Goal: Task Accomplishment & Management: Manage account settings

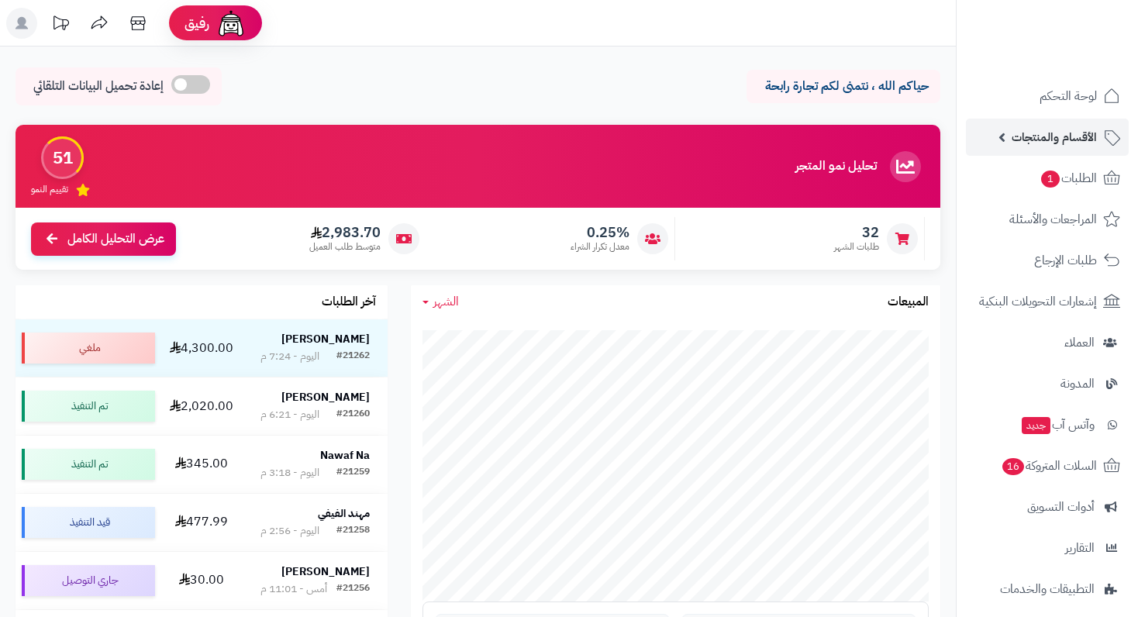
click at [1078, 123] on link "الأقسام والمنتجات" at bounding box center [1047, 137] width 163 height 37
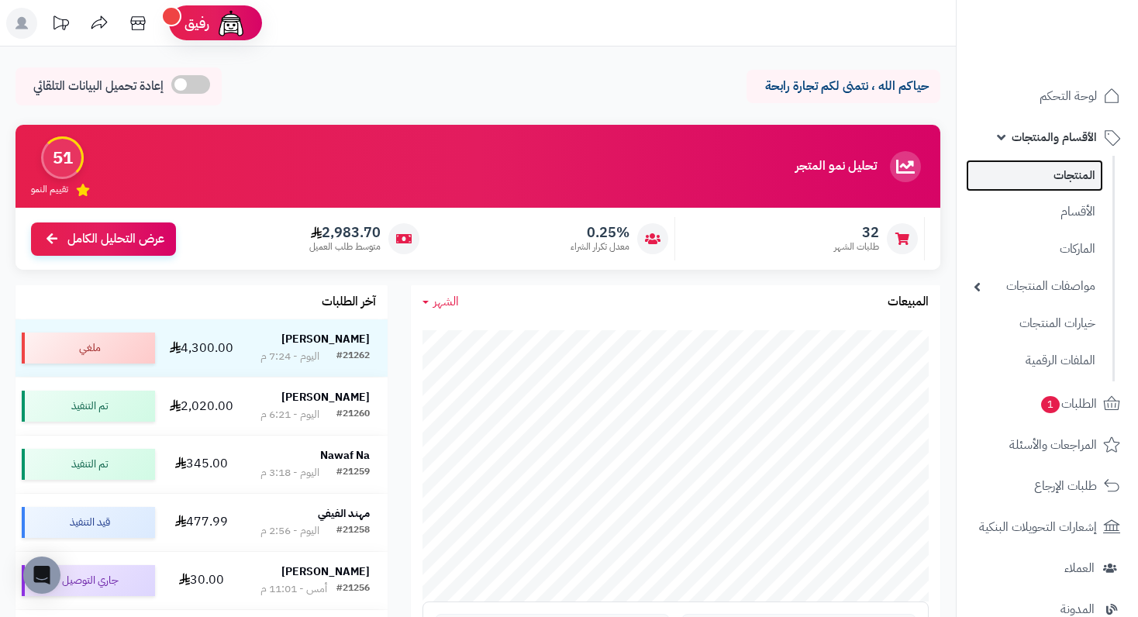
click at [1086, 170] on link "المنتجات" at bounding box center [1034, 176] width 137 height 32
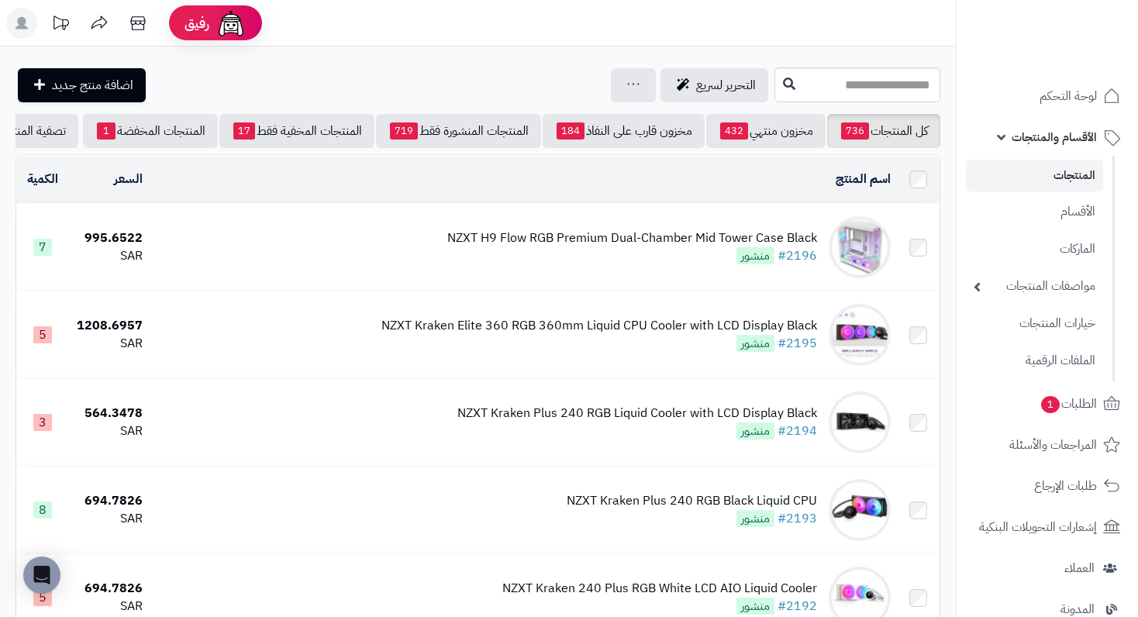
click at [712, 247] on div "NZXT H9 Flow RGB Premium Dual-Chamber Mid Tower Case Black" at bounding box center [632, 239] width 370 height 18
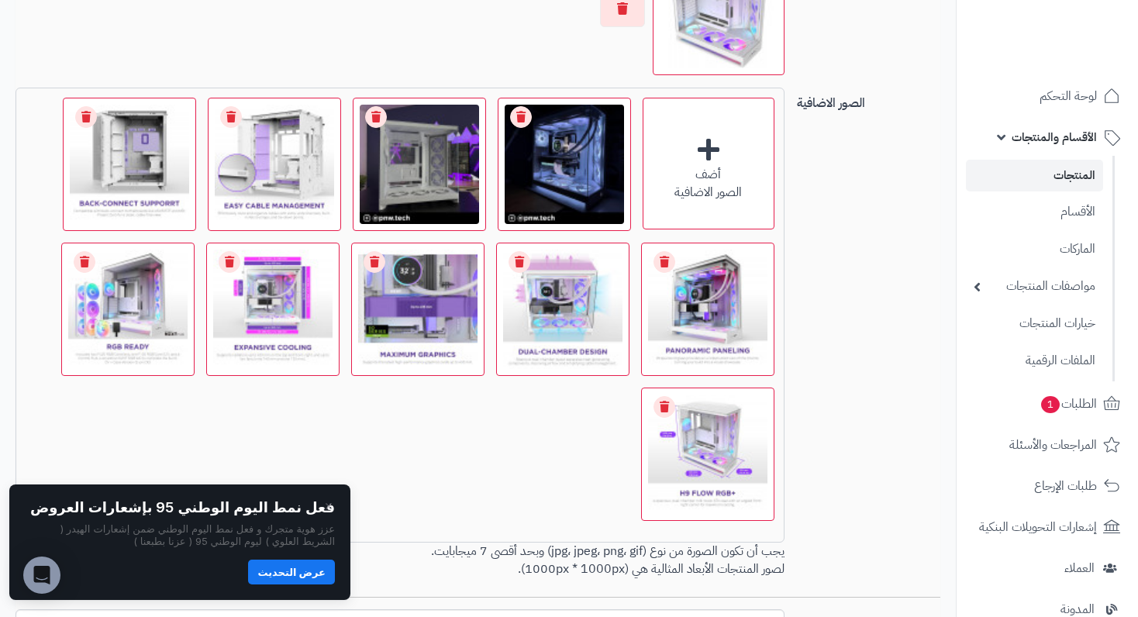
scroll to position [1163, 0]
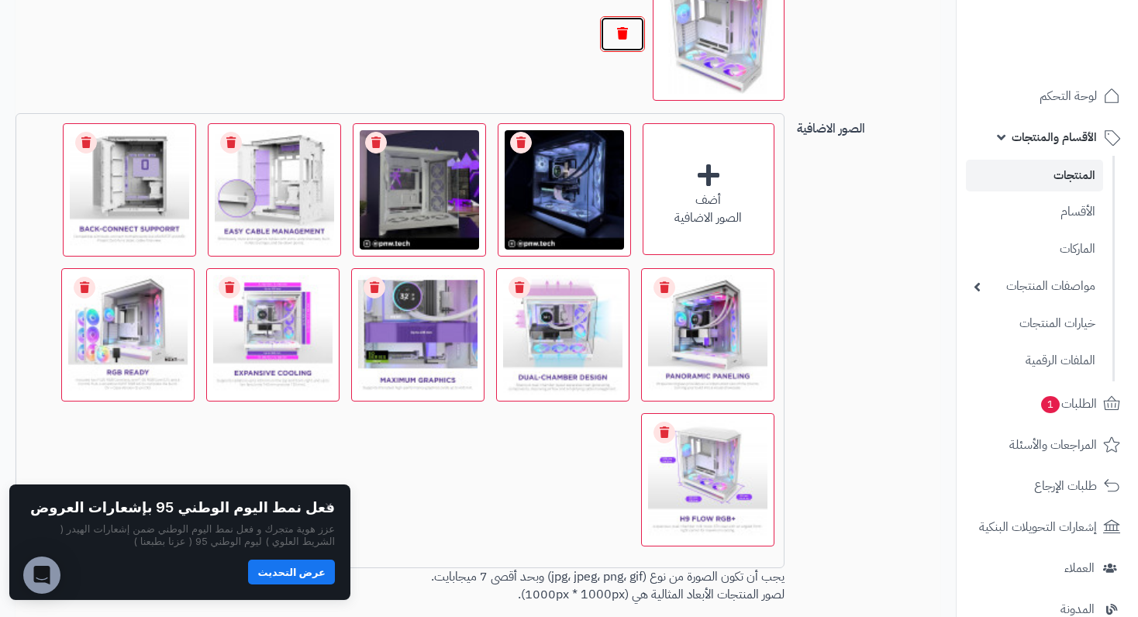
click at [613, 52] on button "button" at bounding box center [622, 34] width 45 height 36
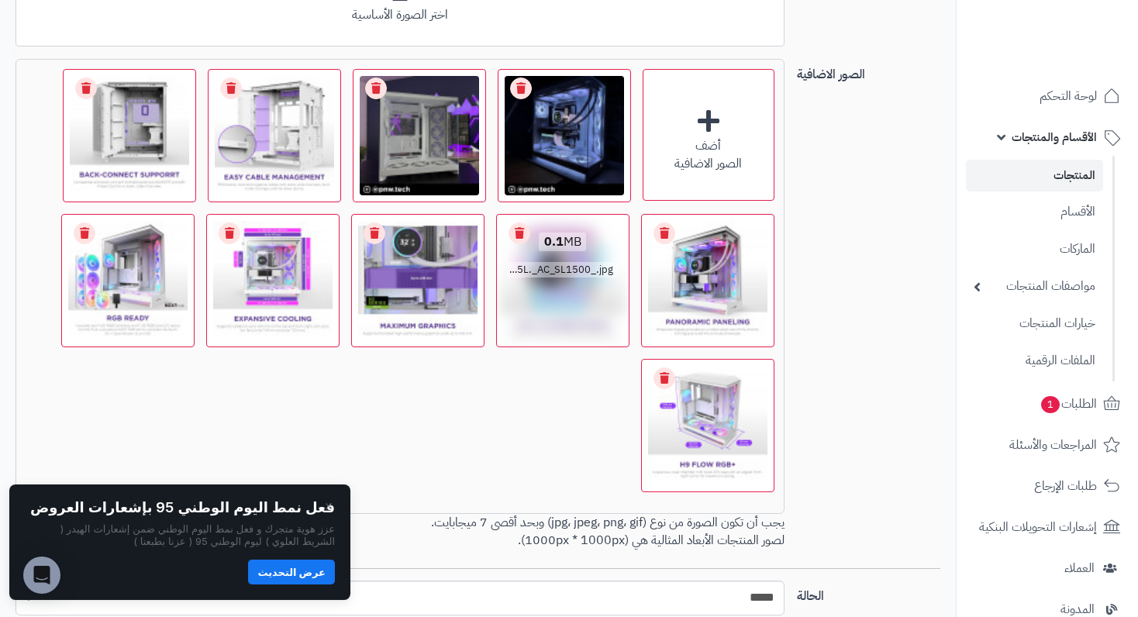
scroll to position [1008, 0]
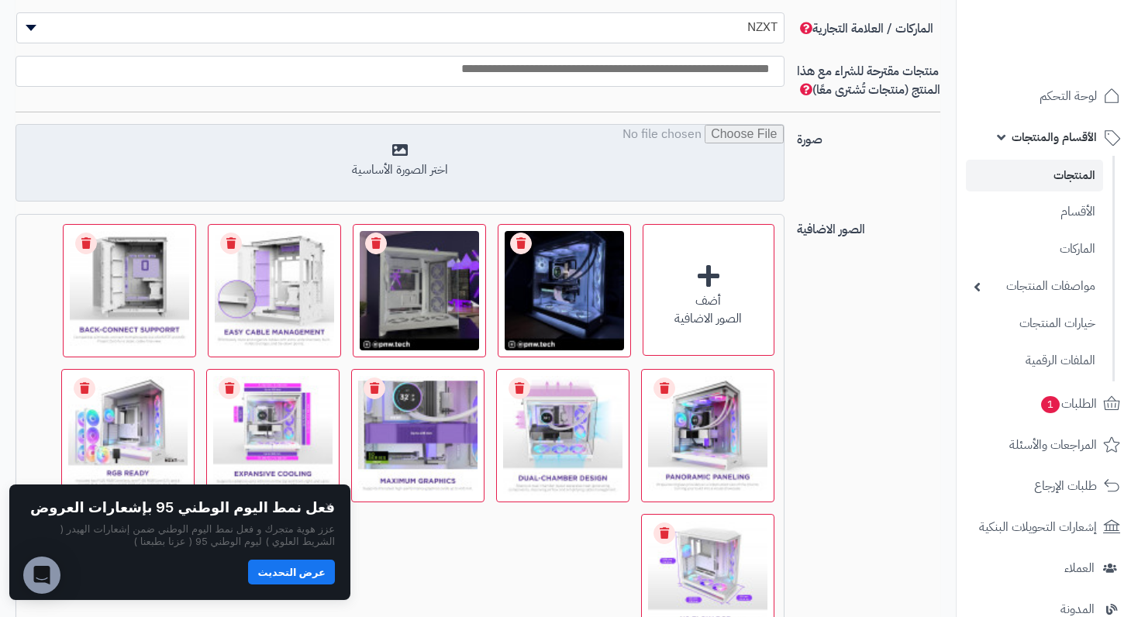
click at [506, 163] on input "file" at bounding box center [399, 164] width 767 height 78
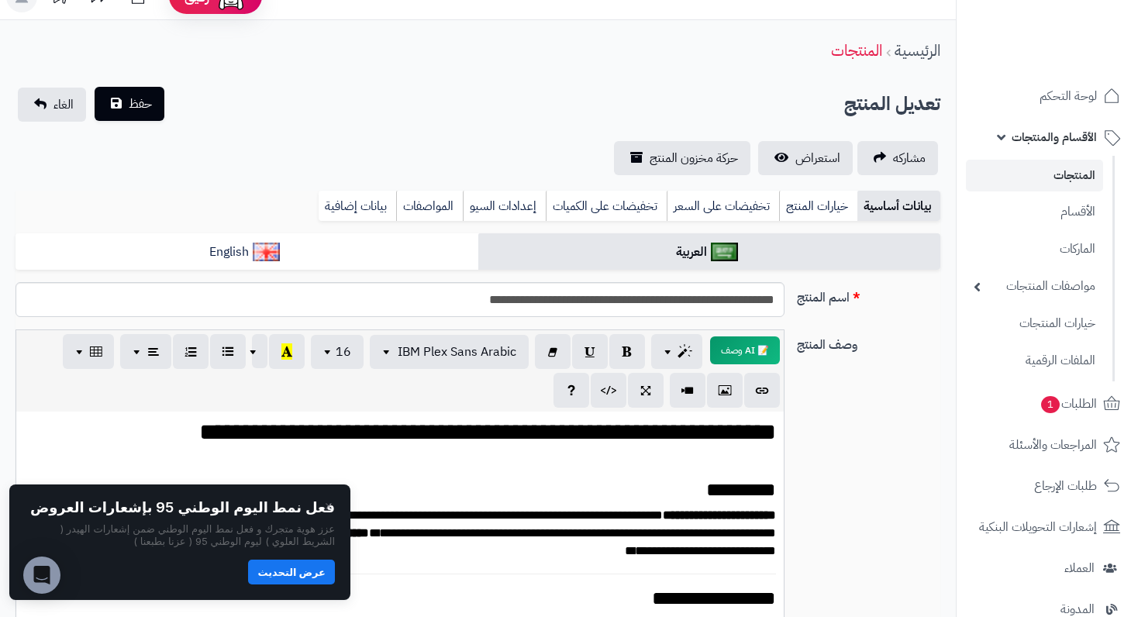
scroll to position [0, 0]
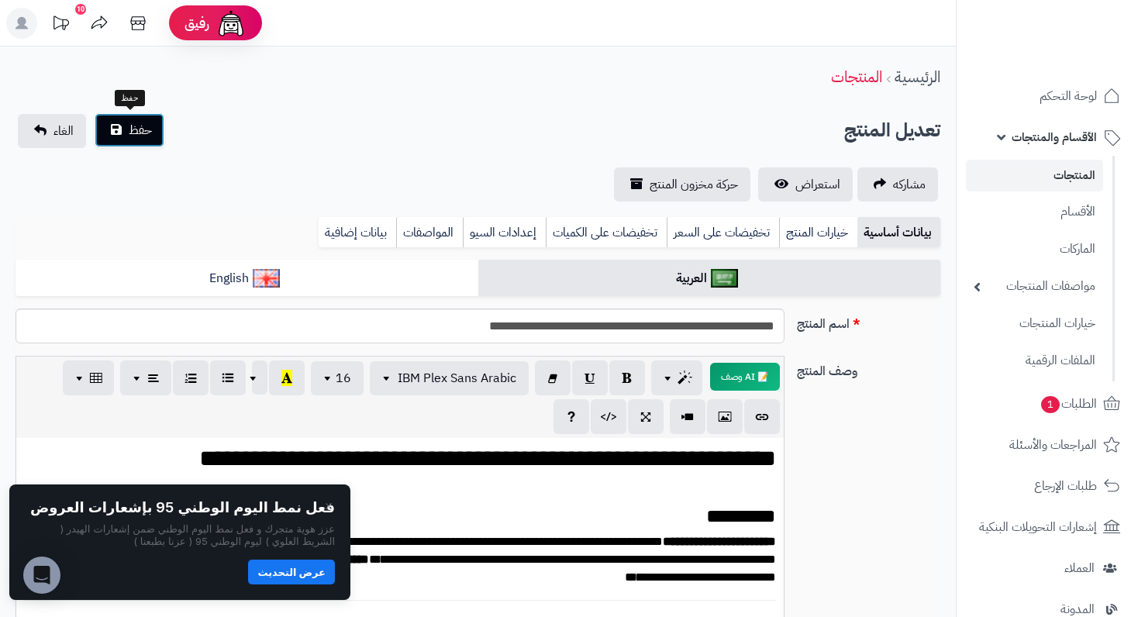
click at [151, 138] on span "حفظ" at bounding box center [140, 130] width 23 height 19
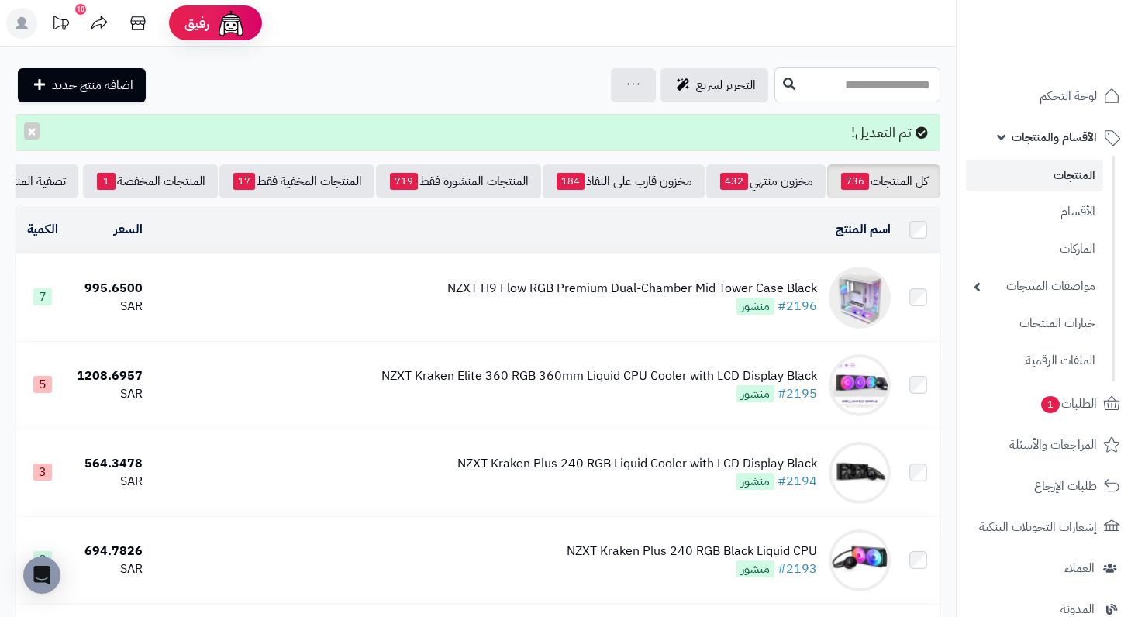
click at [896, 75] on input "text" at bounding box center [858, 84] width 166 height 35
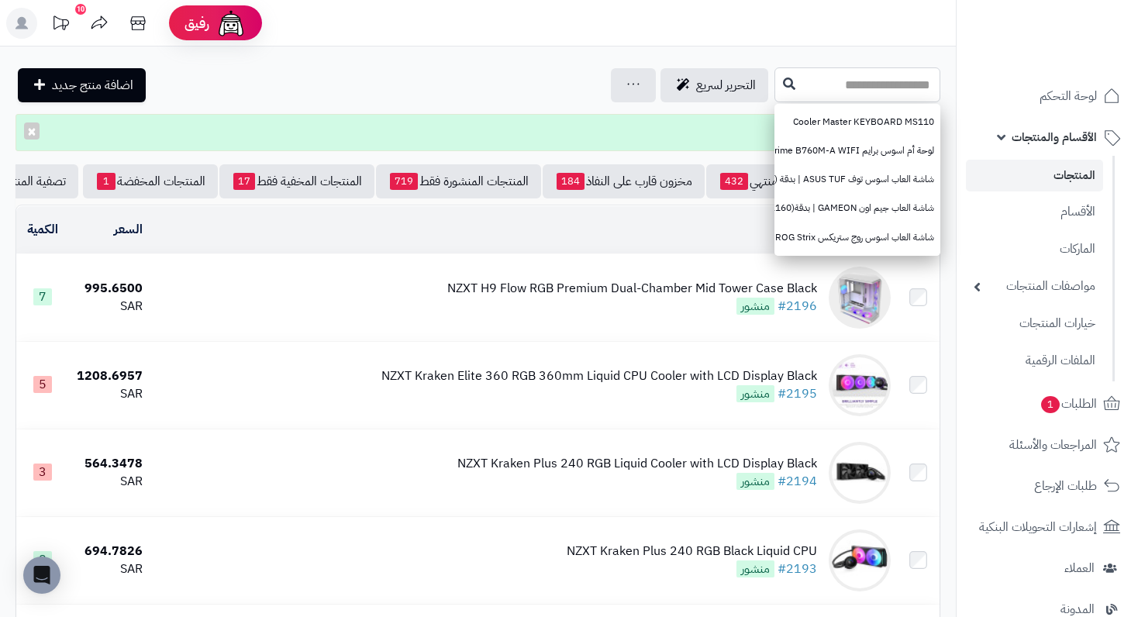
paste input "**********"
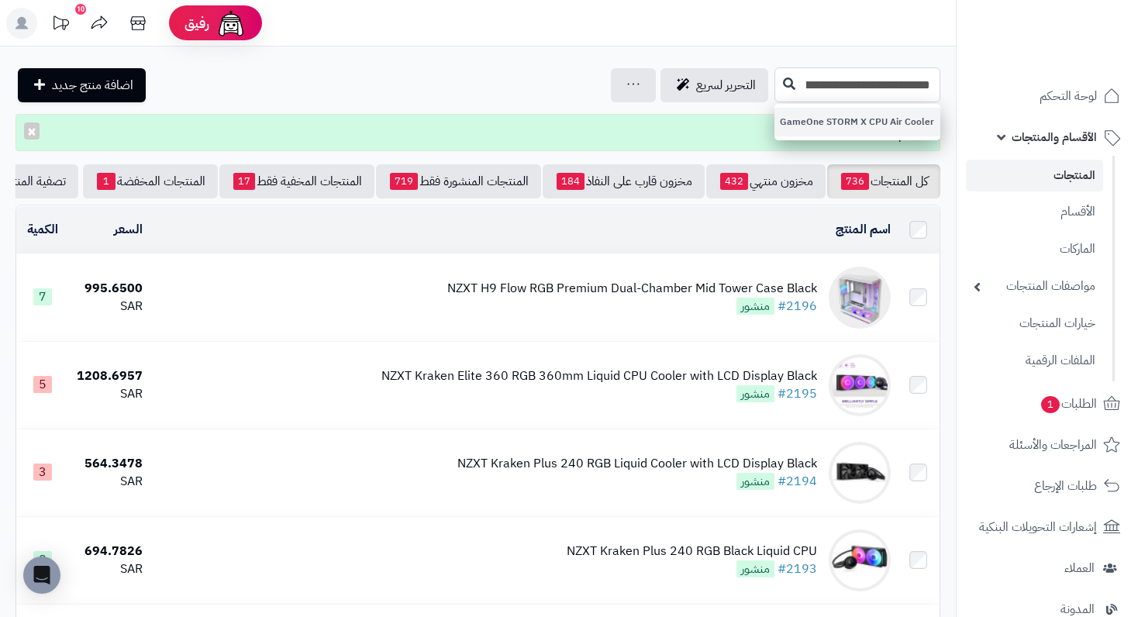
type input "**********"
click at [852, 116] on link "GameOne STORM X CPU Air Cooler" at bounding box center [858, 122] width 166 height 29
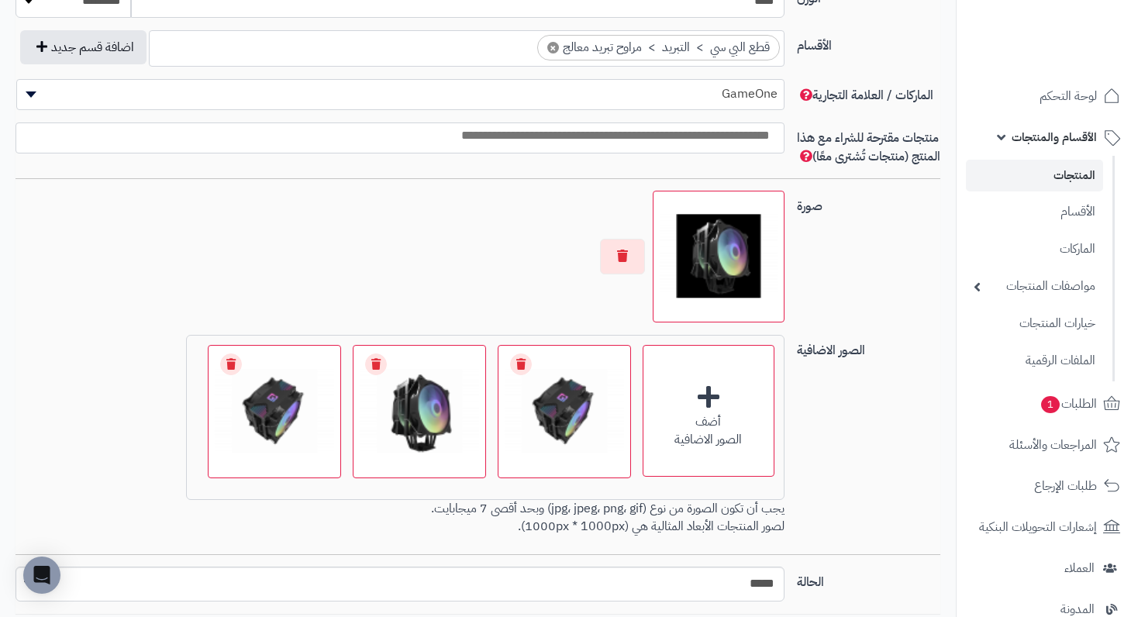
scroll to position [1008, 0]
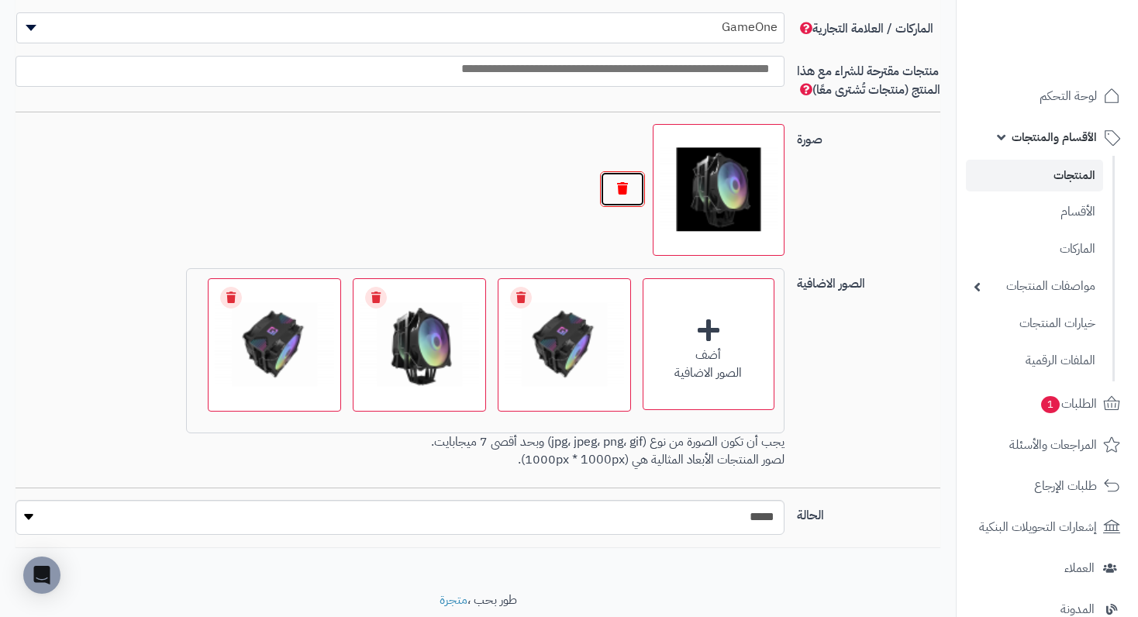
click at [623, 199] on button "button" at bounding box center [622, 189] width 45 height 36
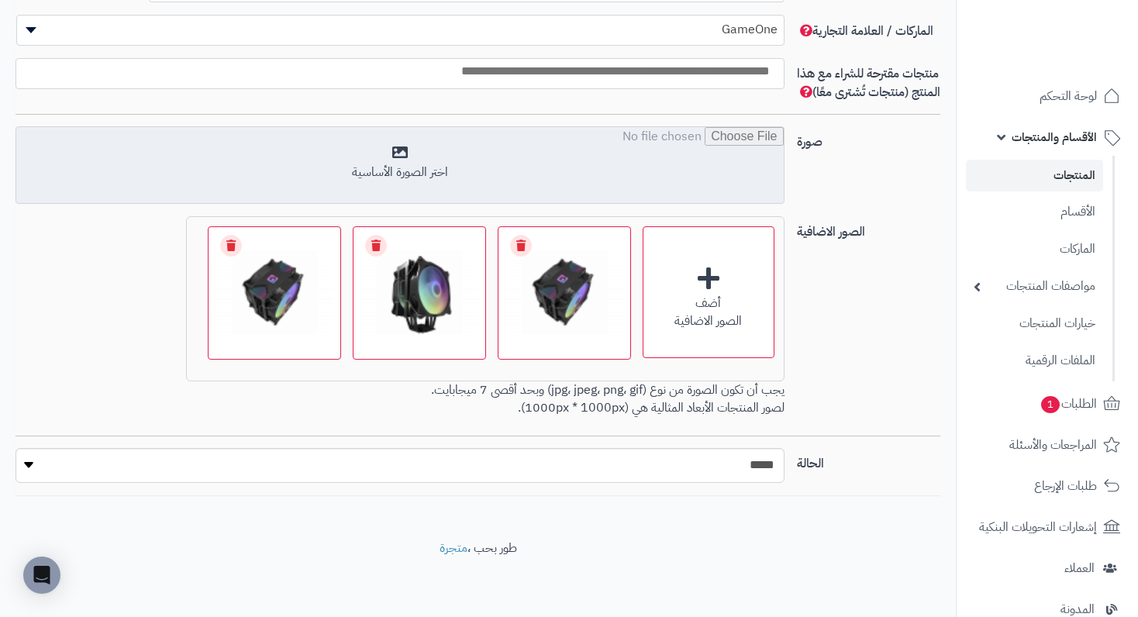
click at [396, 181] on input "file" at bounding box center [399, 166] width 767 height 78
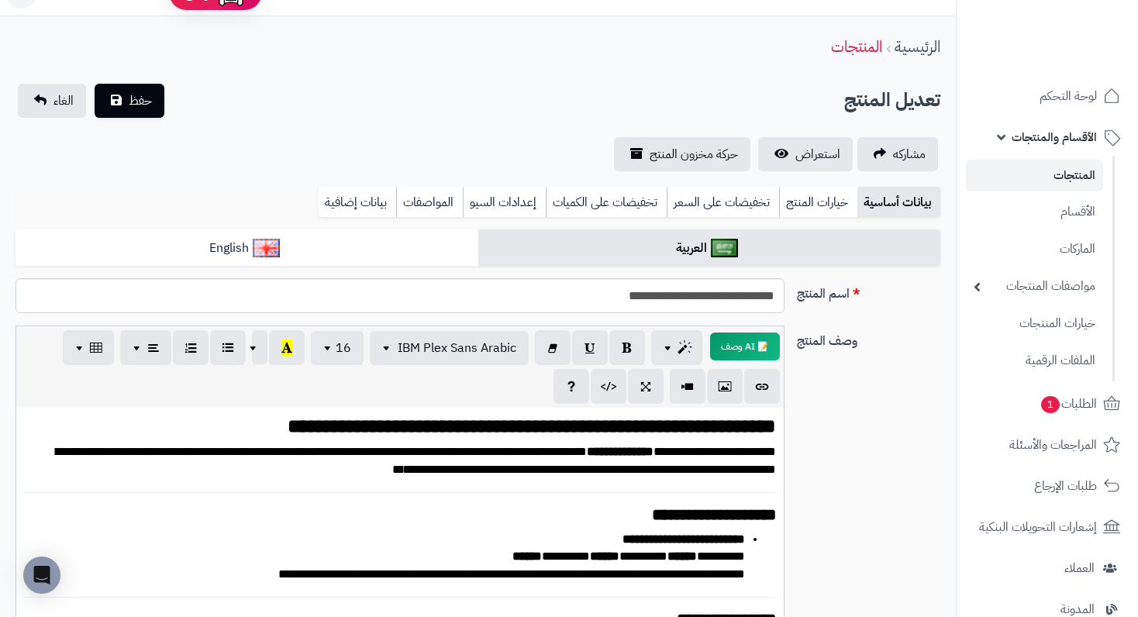
scroll to position [0, 0]
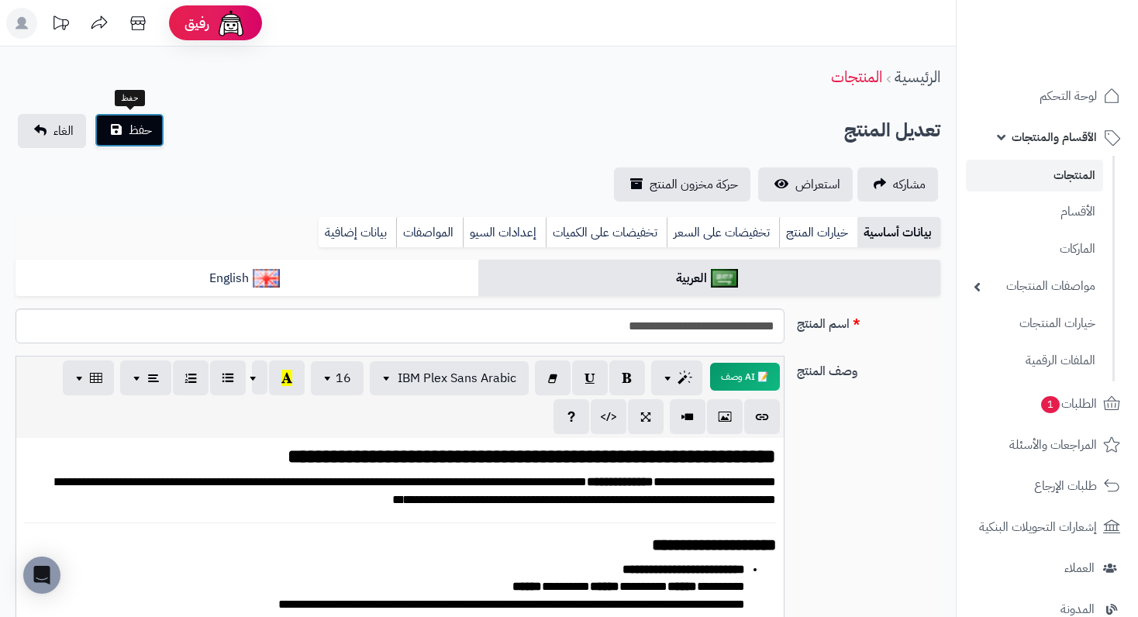
click at [147, 134] on span "حفظ" at bounding box center [140, 130] width 23 height 19
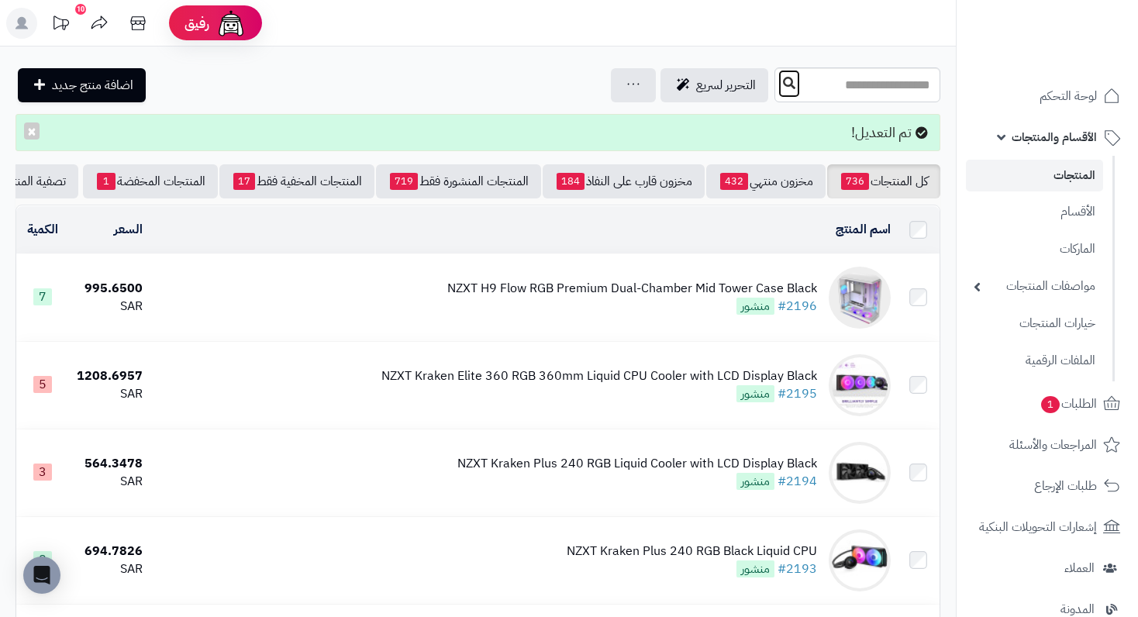
click at [783, 78] on icon at bounding box center [789, 83] width 12 height 12
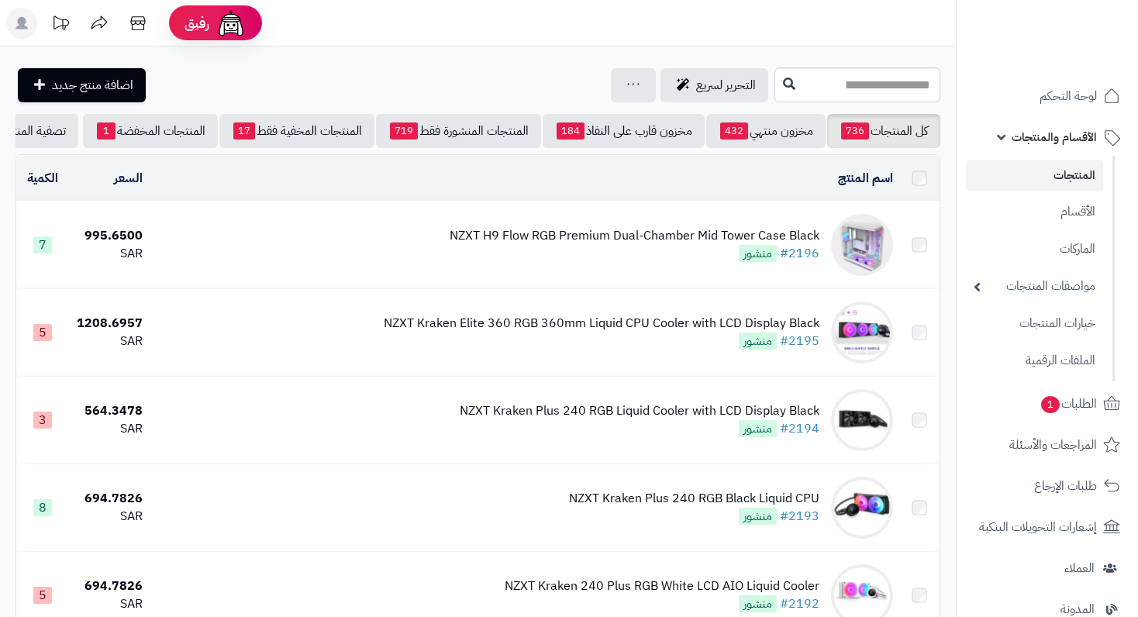
click at [775, 85] on input "text" at bounding box center [858, 84] width 166 height 35
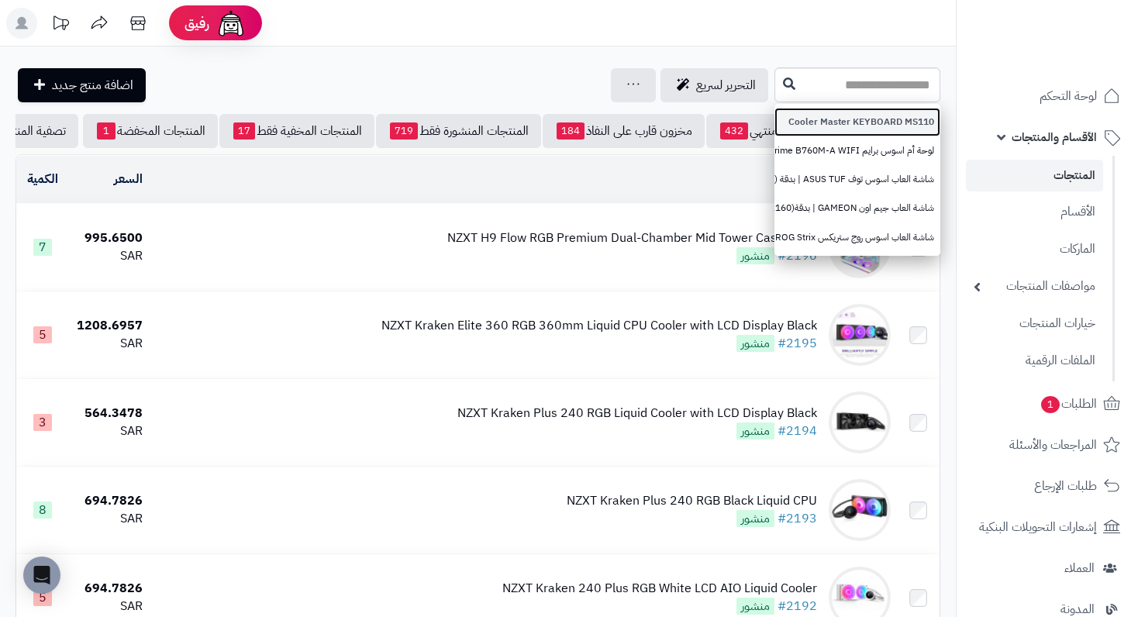
click at [775, 120] on link "Cooler Master KEYBOARD MS110" at bounding box center [858, 122] width 166 height 29
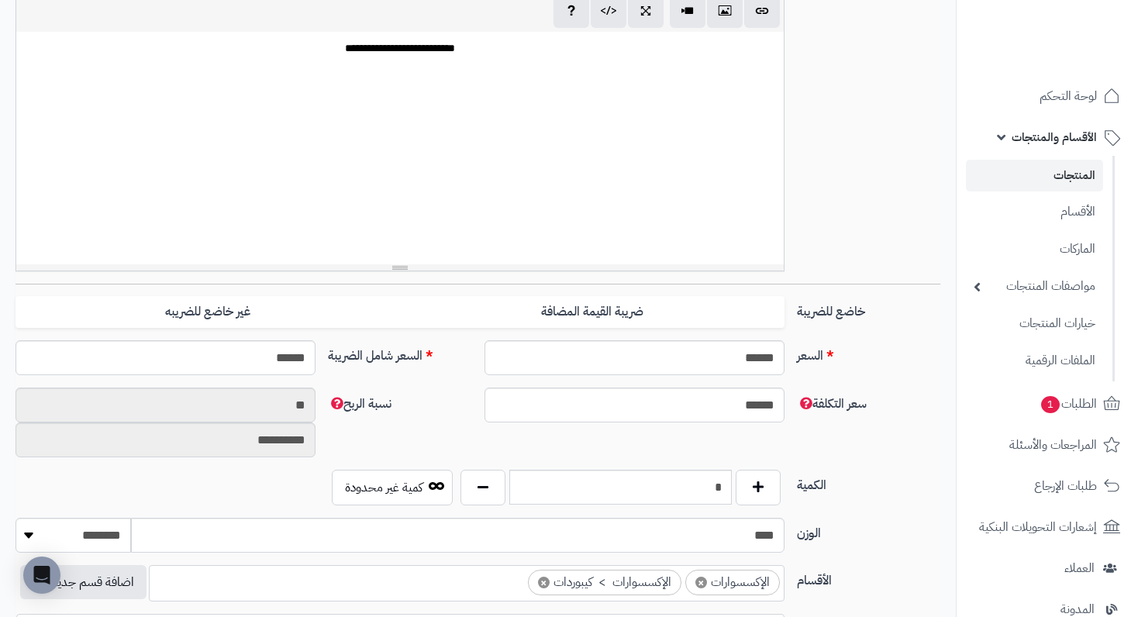
scroll to position [307, 0]
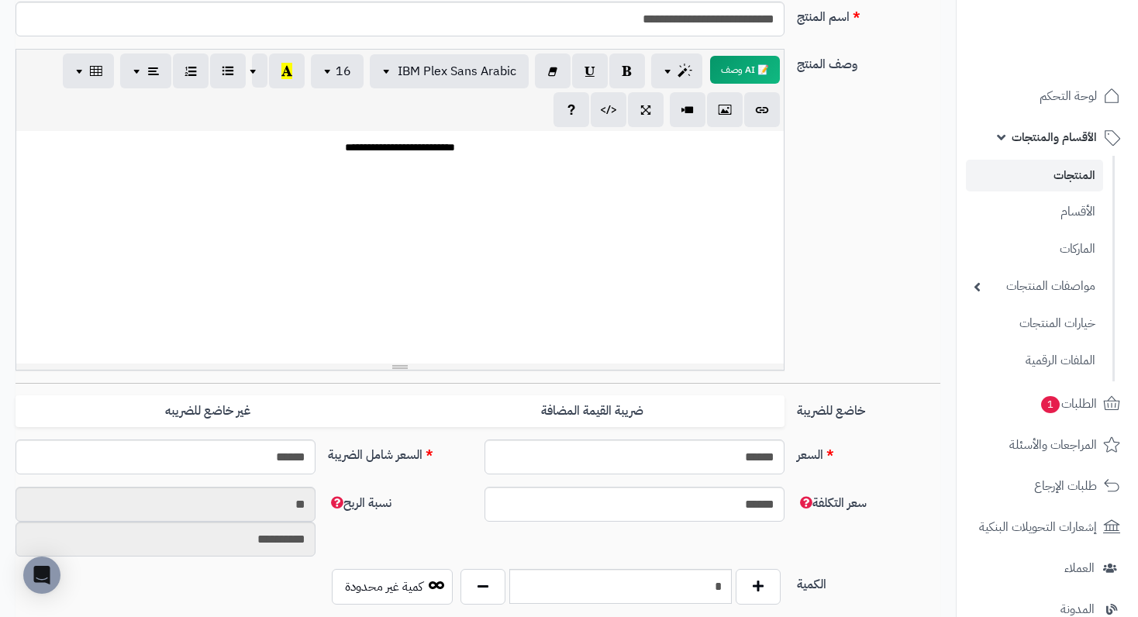
click at [1079, 138] on span "الأقسام والمنتجات" at bounding box center [1054, 137] width 85 height 22
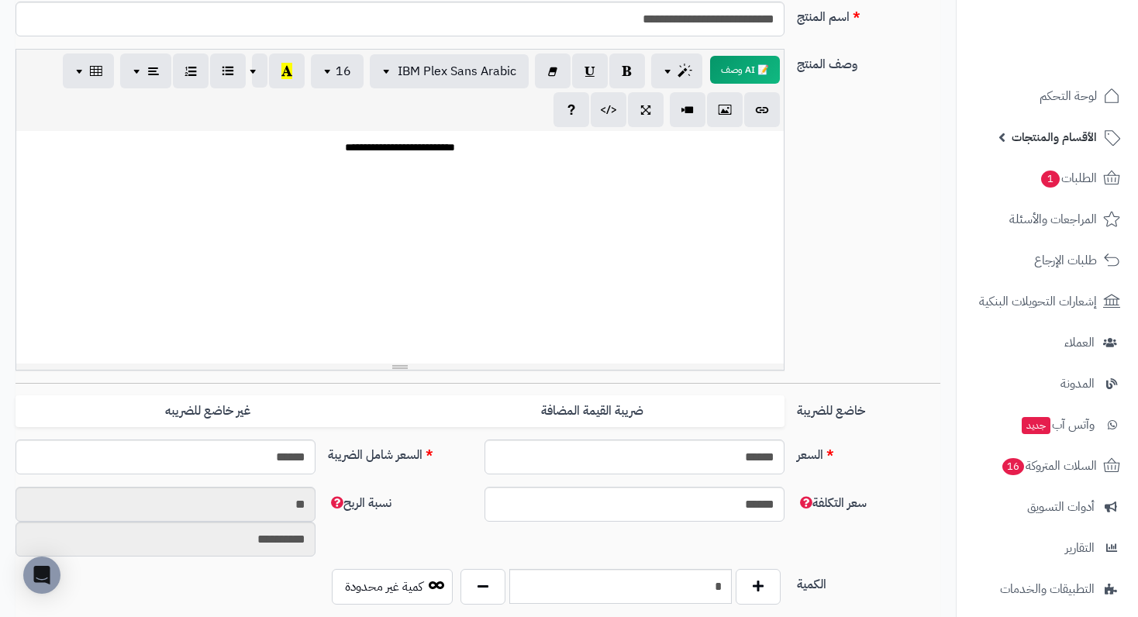
click at [1030, 133] on span "الأقسام والمنتجات" at bounding box center [1054, 137] width 85 height 22
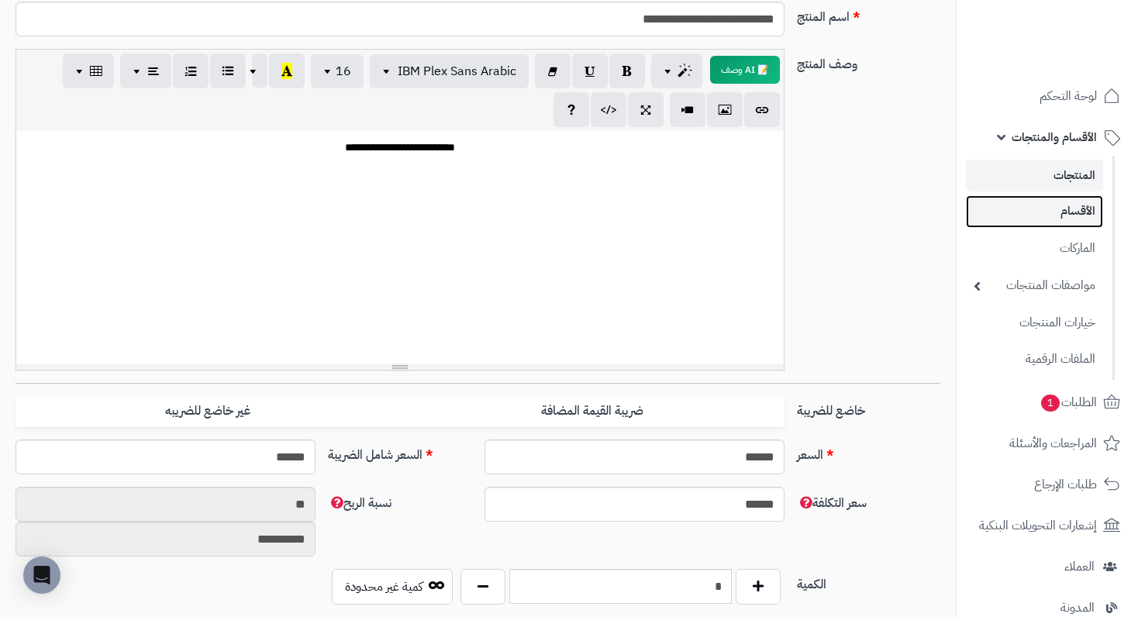
click at [1074, 216] on link "الأقسام" at bounding box center [1034, 211] width 137 height 32
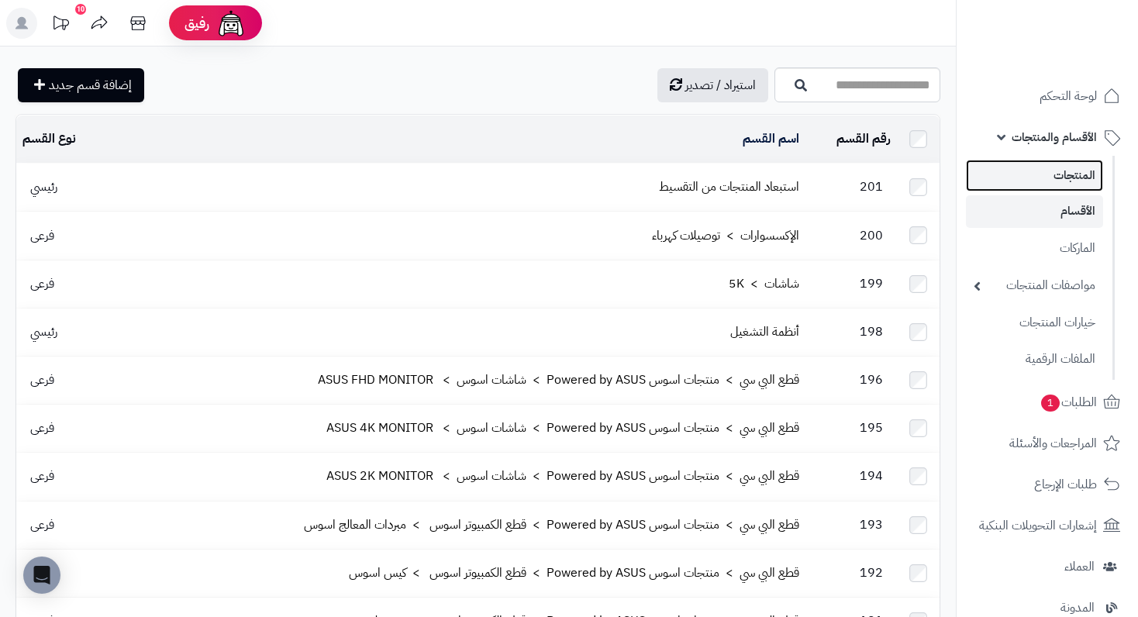
click at [1084, 188] on link "المنتجات" at bounding box center [1034, 176] width 137 height 32
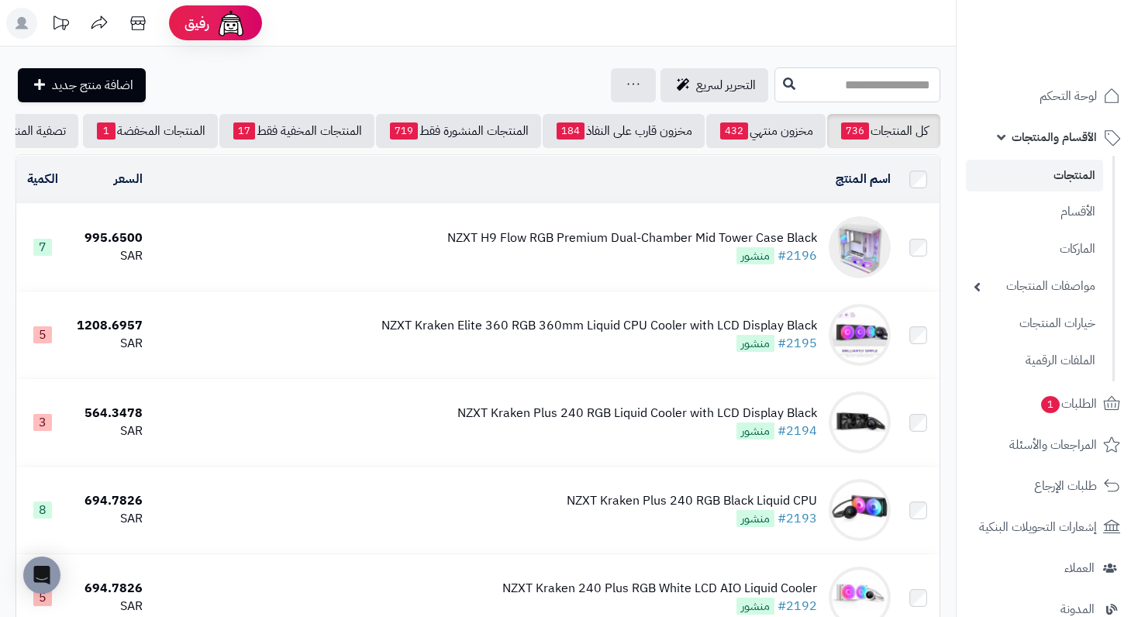
click at [852, 94] on input "text" at bounding box center [858, 84] width 166 height 35
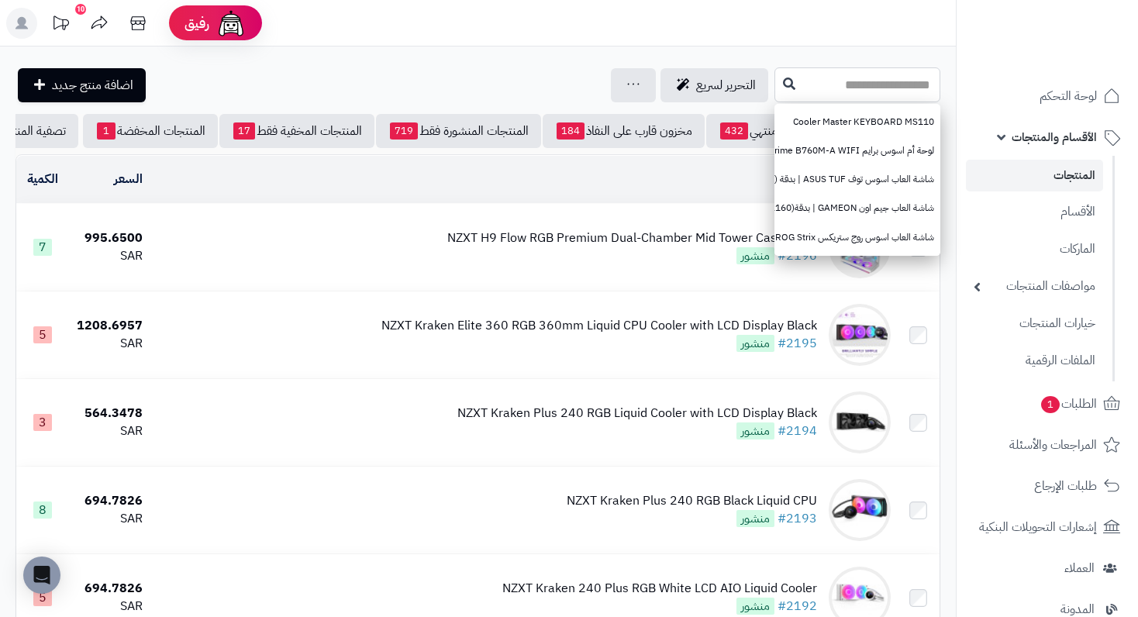
paste input "**********"
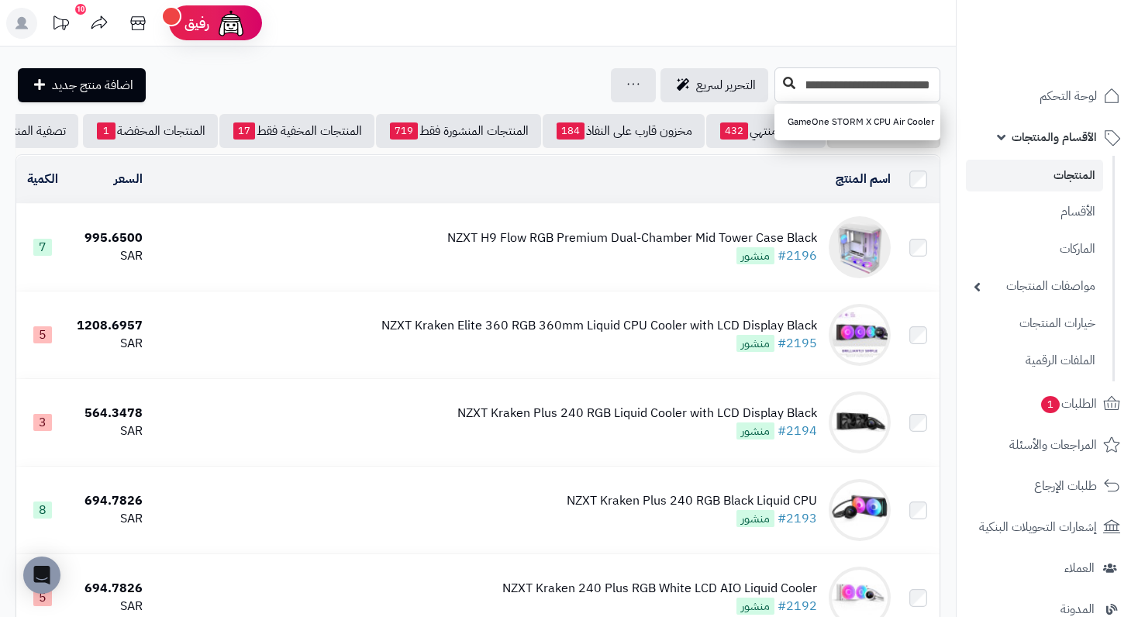
type input "**********"
click at [783, 88] on icon at bounding box center [789, 83] width 12 height 12
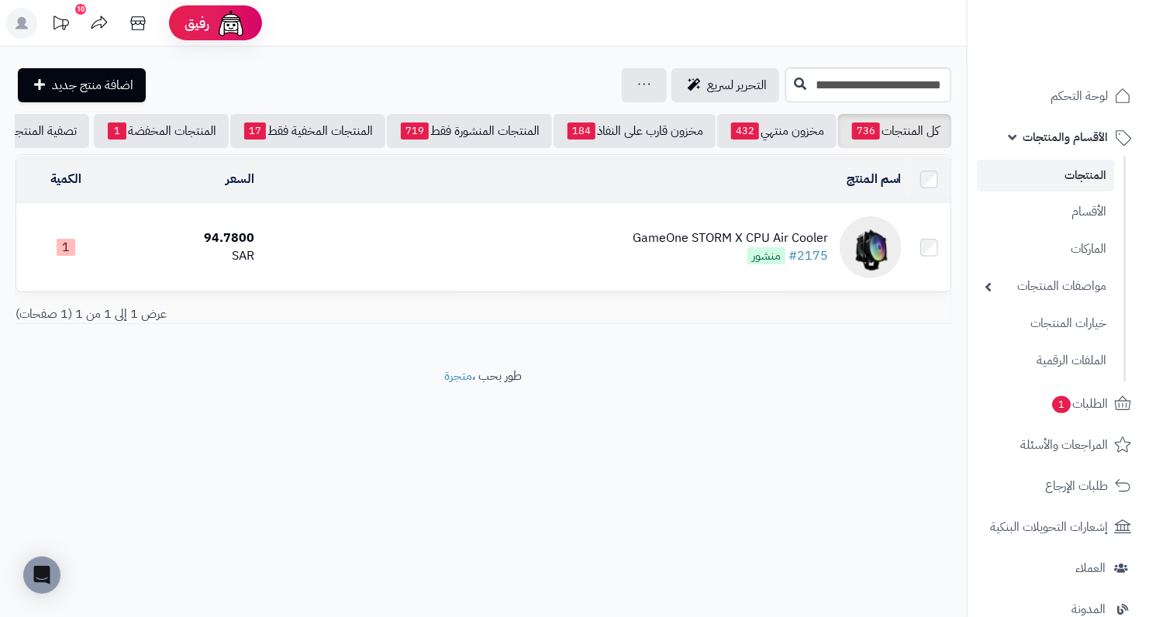
click at [760, 264] on span "منشور" at bounding box center [766, 255] width 38 height 17
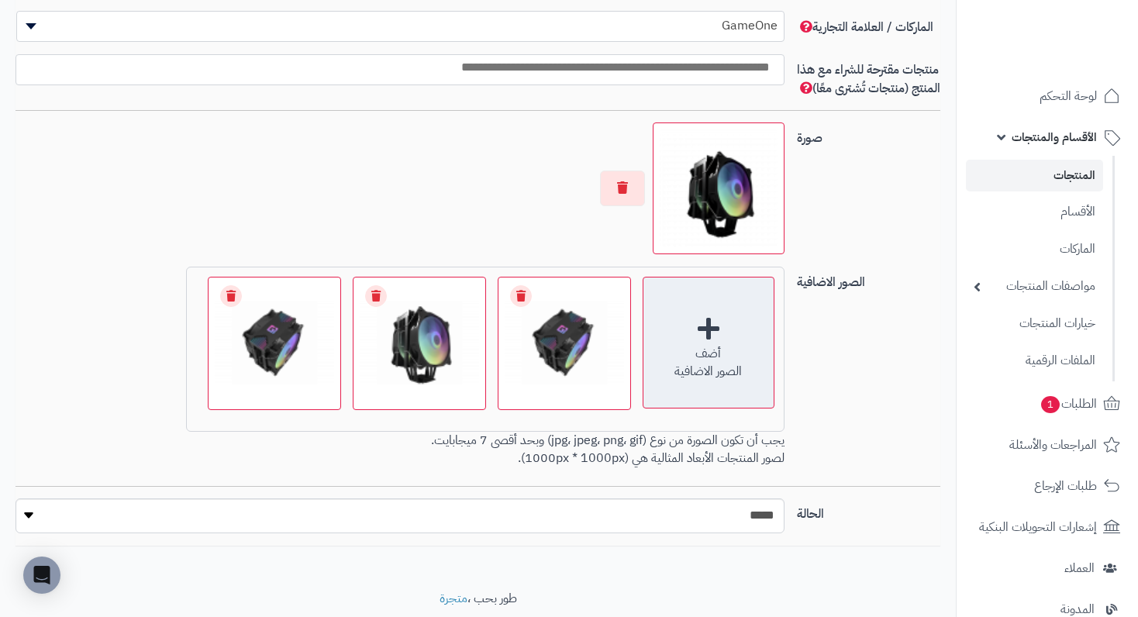
scroll to position [1073, 0]
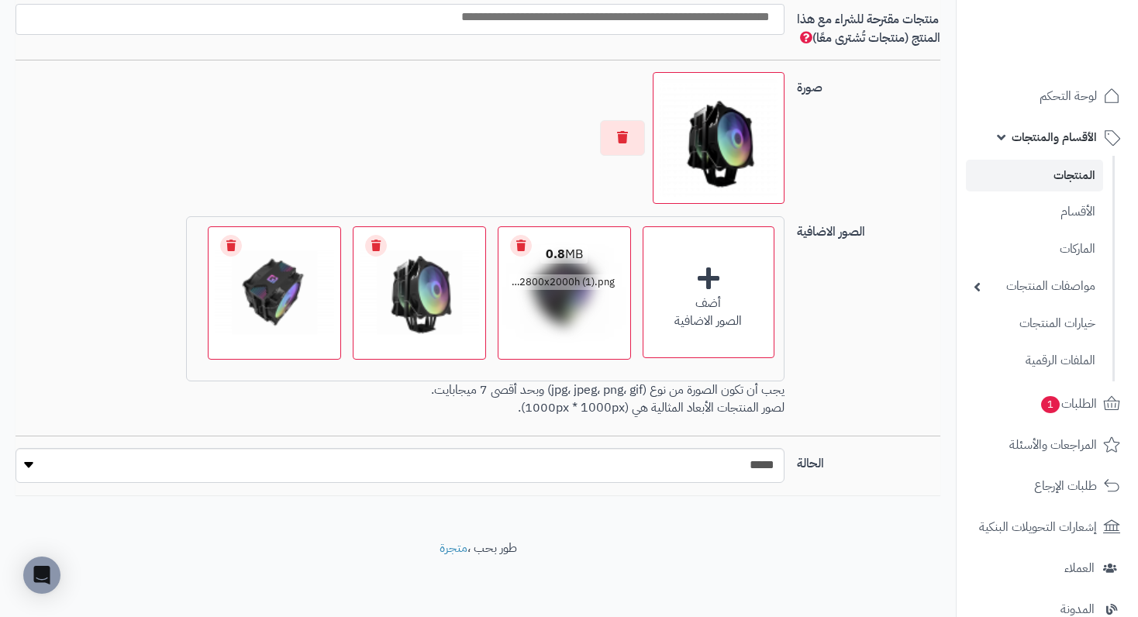
click at [523, 259] on div "0.8 MB" at bounding box center [565, 255] width 112 height 16
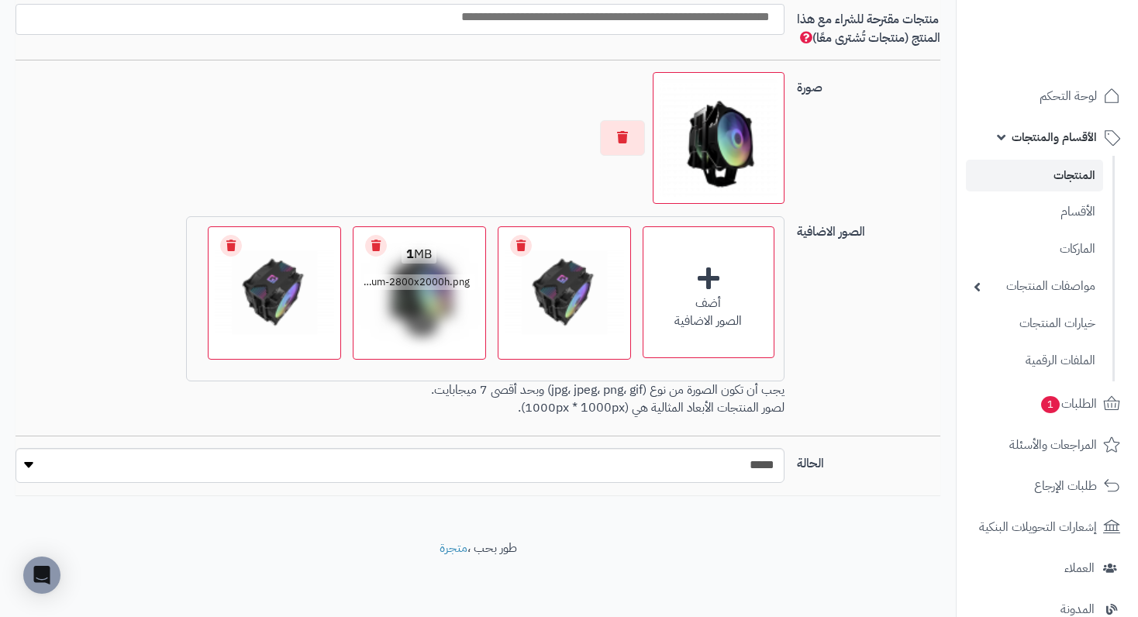
click at [374, 252] on link "Remove file" at bounding box center [376, 246] width 22 height 22
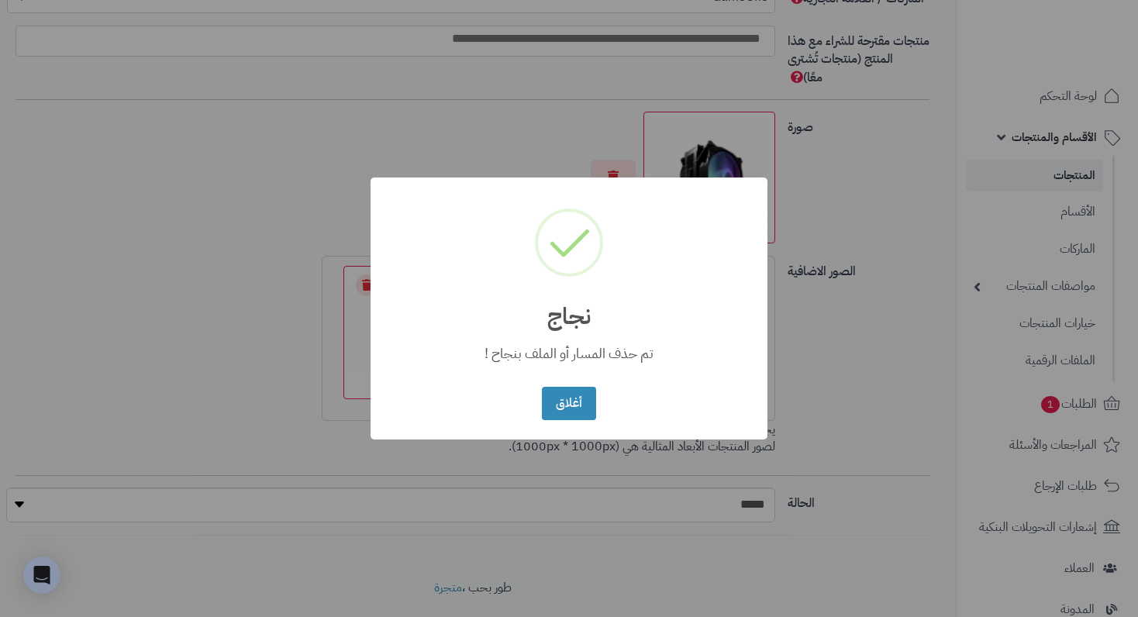
scroll to position [1056, 0]
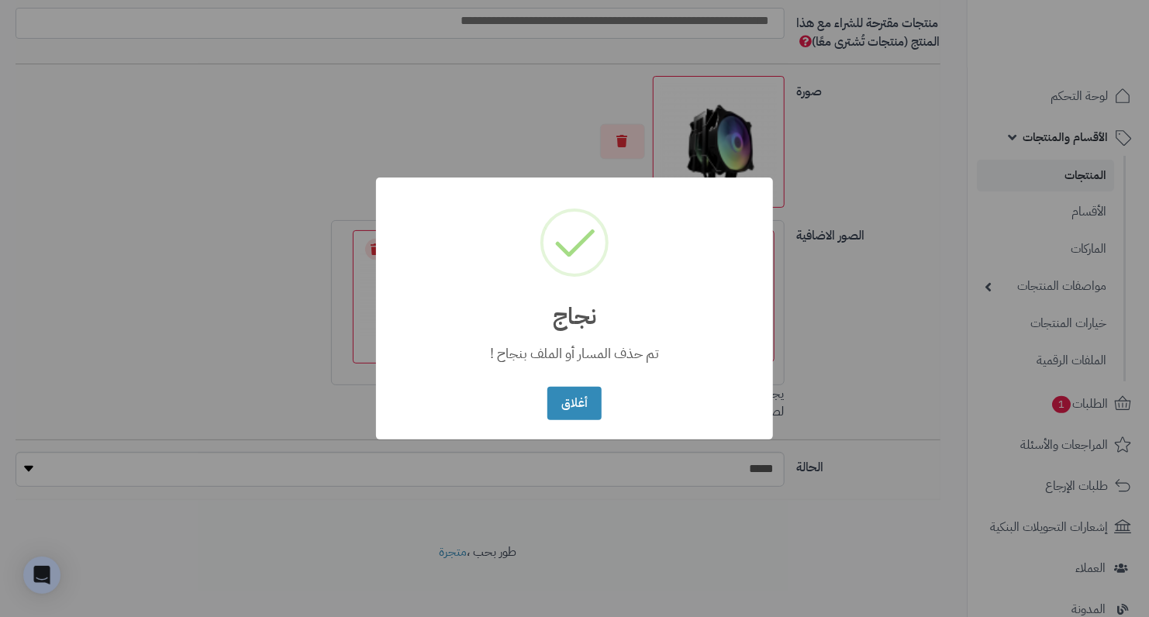
click at [547, 387] on button "أغلاق" at bounding box center [573, 403] width 53 height 33
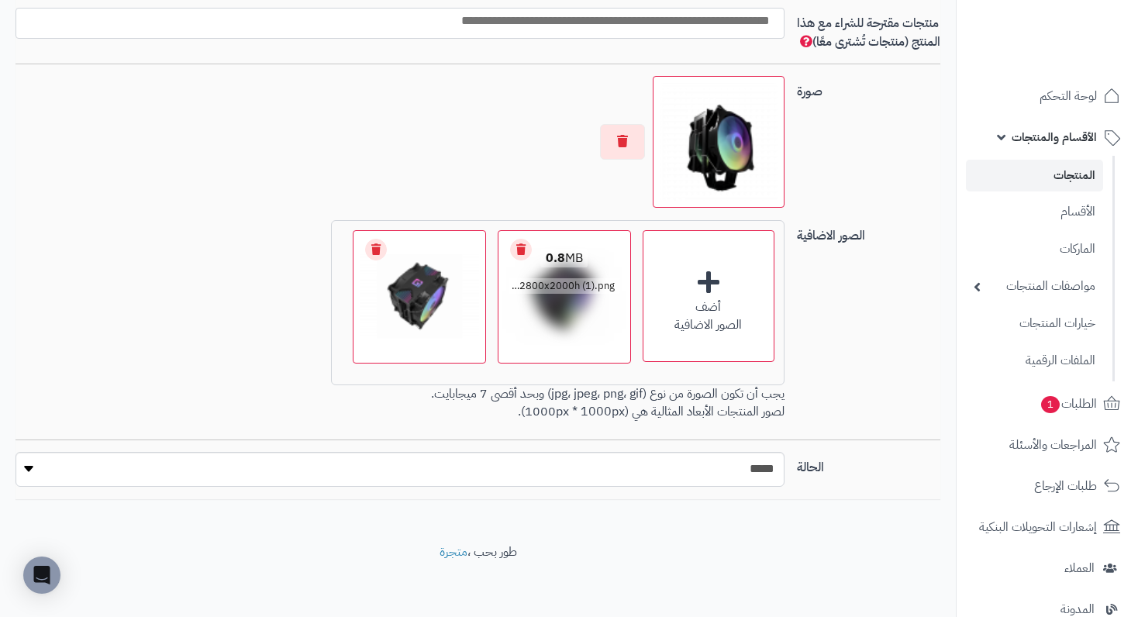
click at [515, 256] on link "Remove file" at bounding box center [521, 250] width 22 height 22
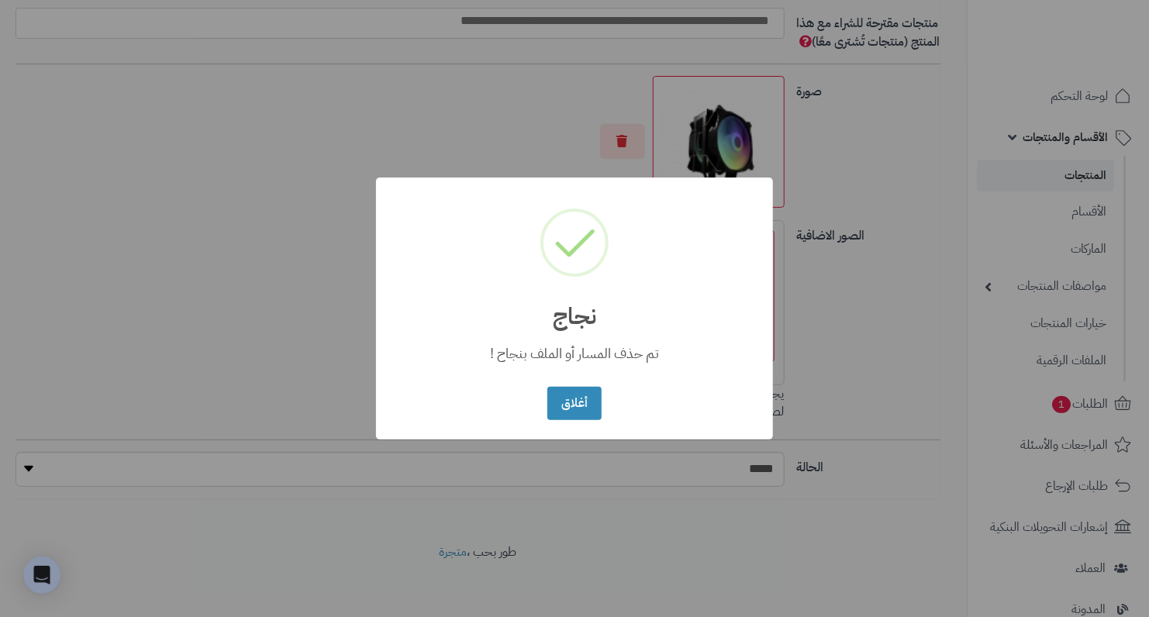
click at [547, 387] on button "أغلاق" at bounding box center [573, 403] width 53 height 33
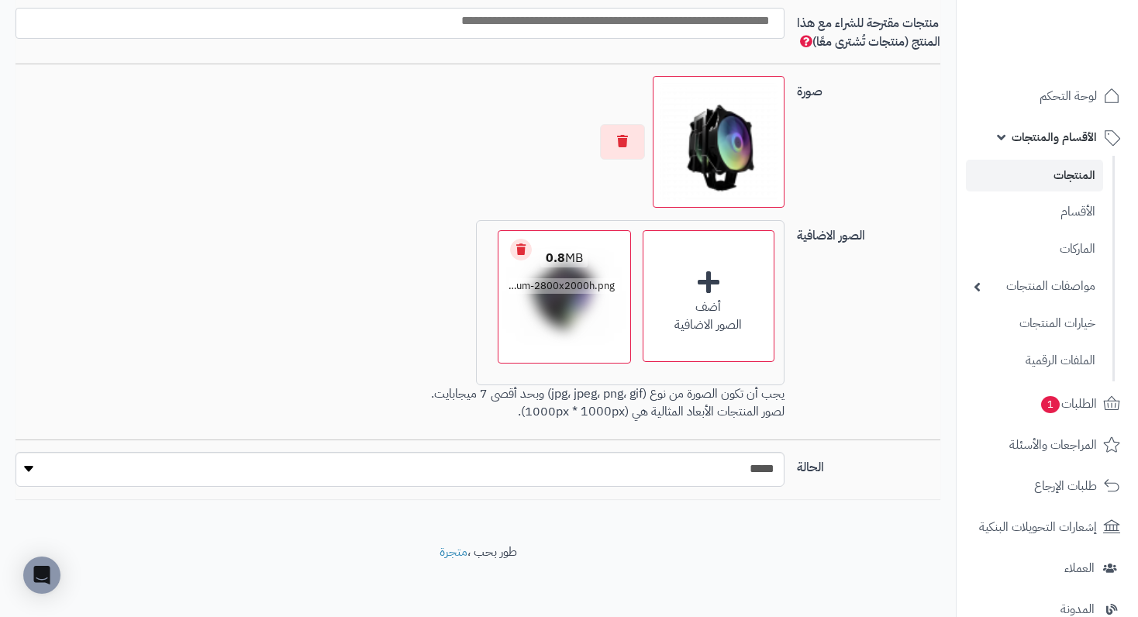
click at [516, 258] on link "Remove file" at bounding box center [521, 250] width 22 height 22
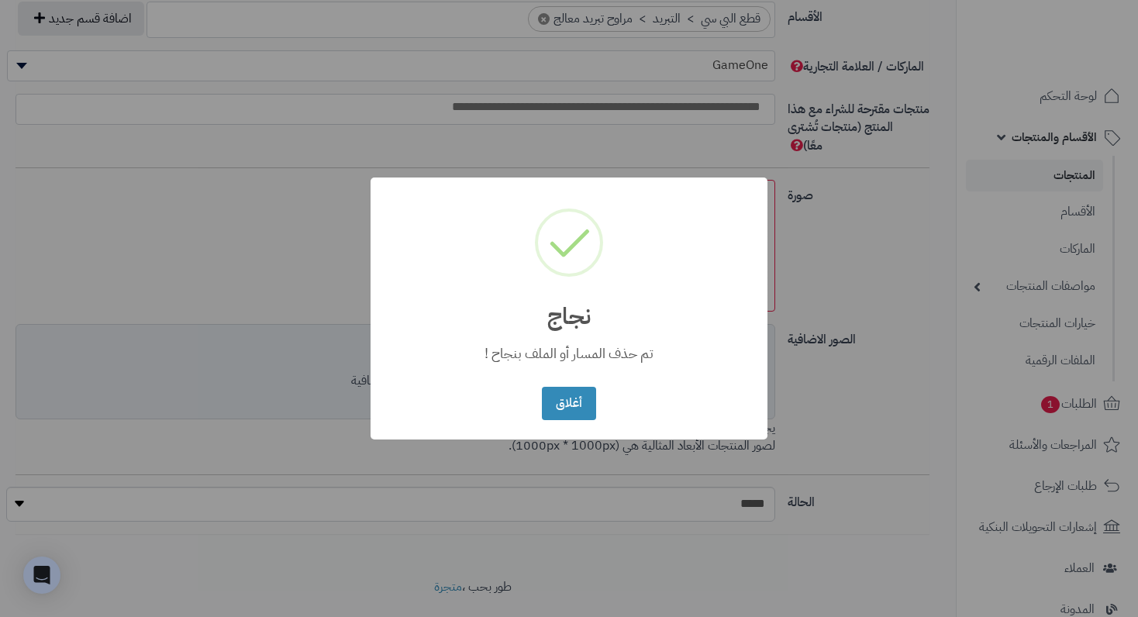
scroll to position [987, 0]
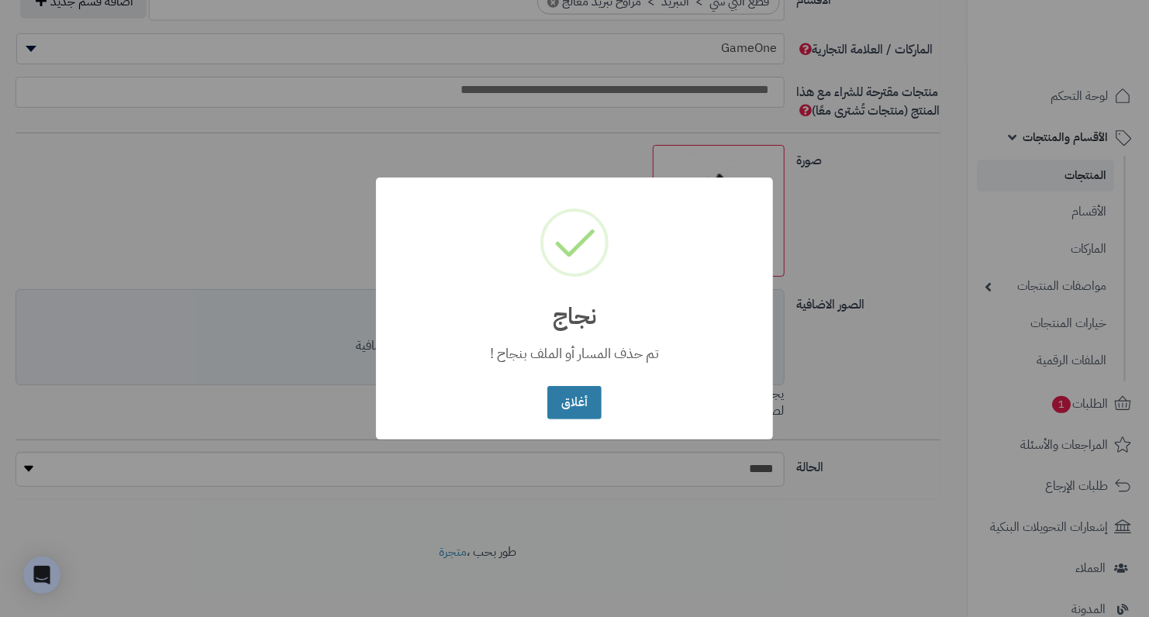
click at [564, 418] on button "أغلاق" at bounding box center [573, 402] width 53 height 33
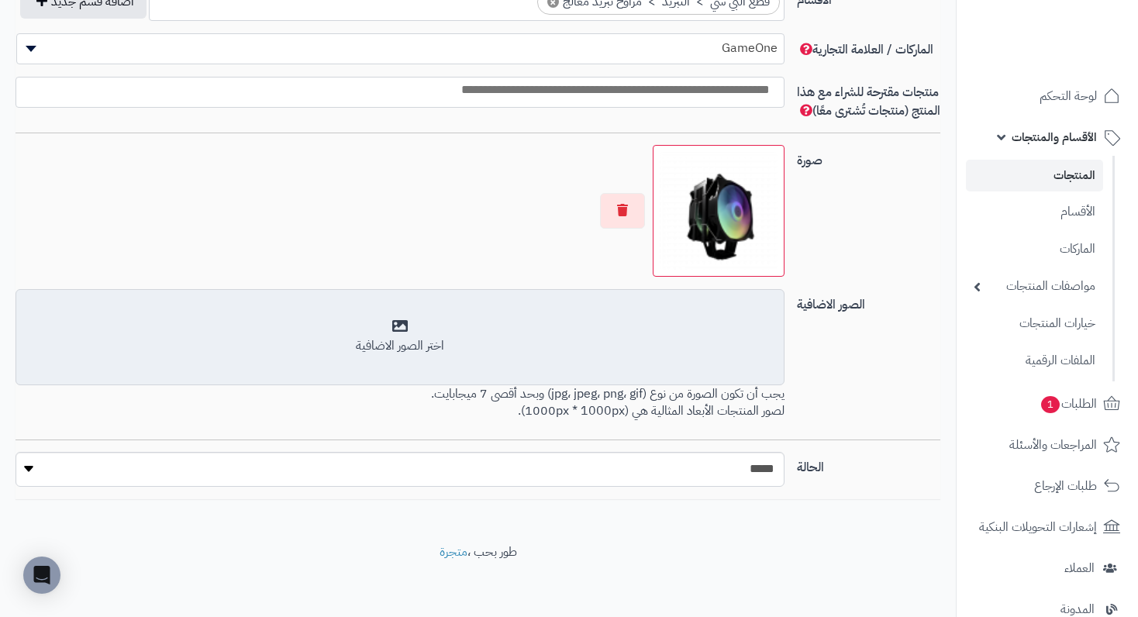
click at [472, 347] on div "اختر الصور الاضافية" at bounding box center [400, 337] width 748 height 36
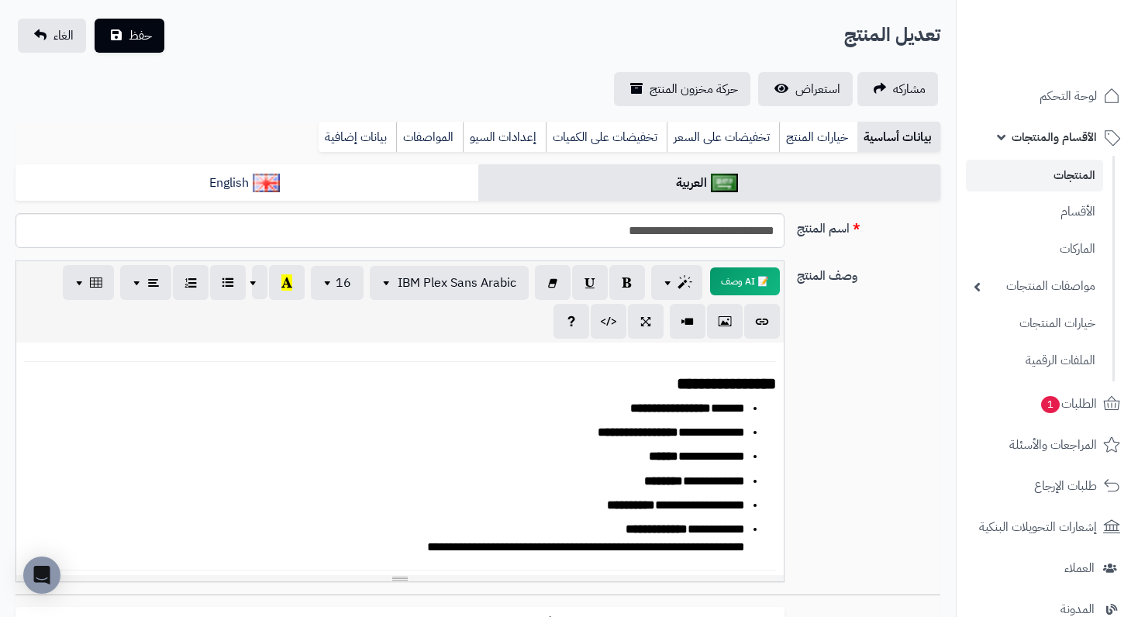
scroll to position [0, 0]
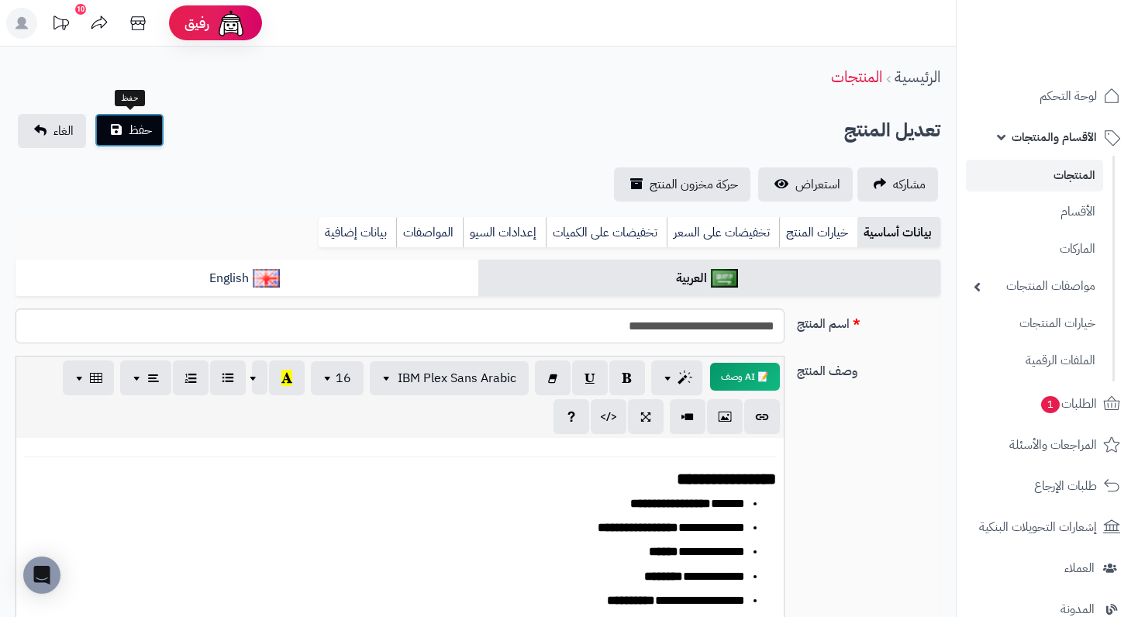
click at [133, 123] on span "حفظ" at bounding box center [140, 130] width 23 height 19
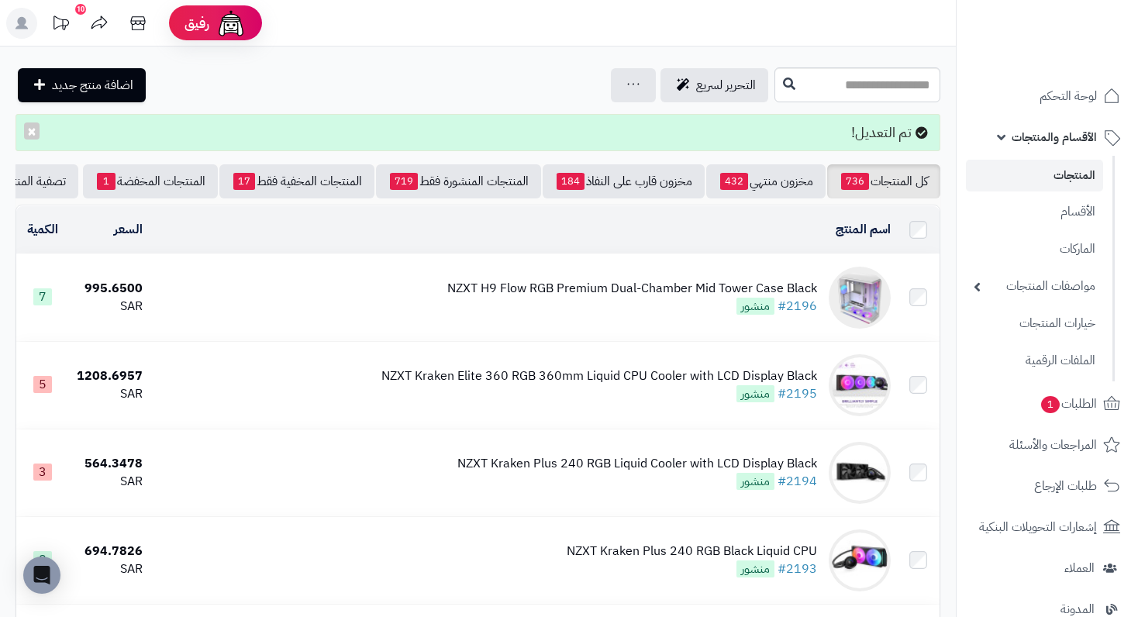
scroll to position [164, 0]
